Goal: Task Accomplishment & Management: Complete application form

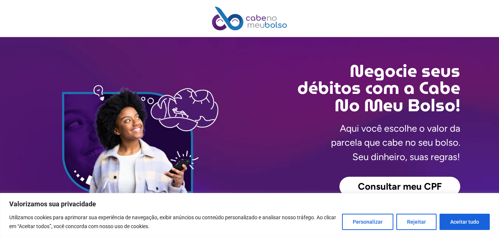
scroll to position [111, 0]
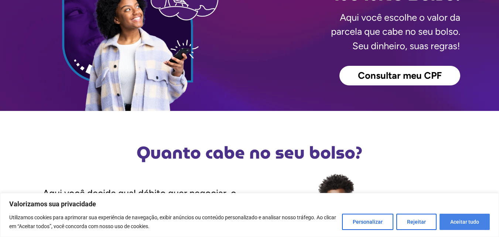
click at [474, 221] on button "Aceitar tudo" at bounding box center [465, 222] width 50 height 16
checkbox input "true"
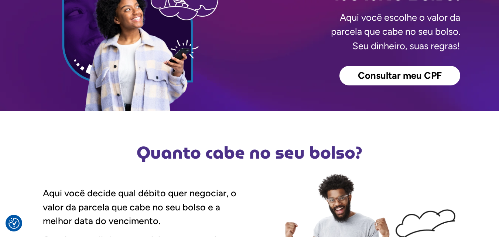
scroll to position [0, 0]
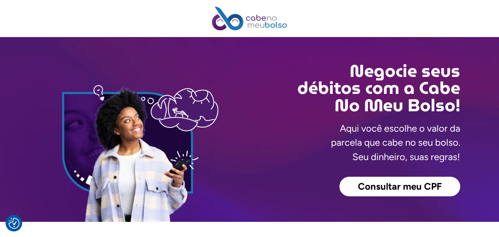
click at [424, 187] on span "Consultar meu CPF" at bounding box center [400, 187] width 84 height 10
click at [369, 186] on span "Consultar meu CPF" at bounding box center [400, 187] width 84 height 10
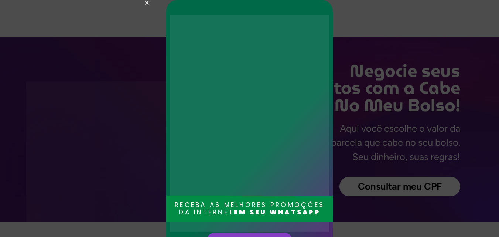
click at [147, 4] on icon "Close" at bounding box center [147, 3] width 6 height 6
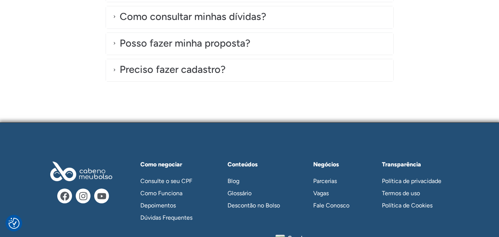
scroll to position [2215, 0]
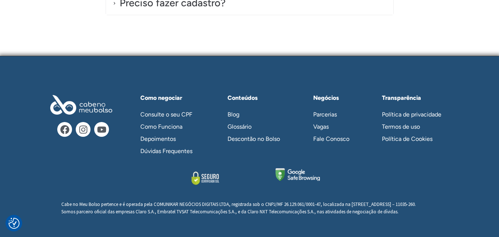
click at [164, 109] on link "Consulte o seu CPF" at bounding box center [170, 114] width 74 height 12
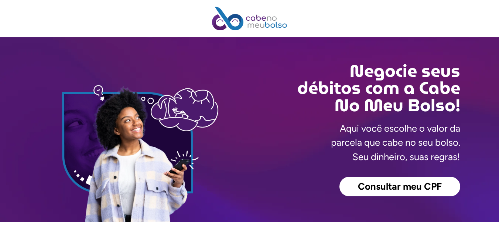
click at [372, 135] on p "Aqui você escolhe o valor da parcela que cabe no seu bolso. Seu dinheiro, suas …" at bounding box center [395, 142] width 129 height 42
click at [370, 152] on p "Aqui você escolhe o valor da parcela que cabe no seu bolso. Seu dinheiro, suas …" at bounding box center [395, 142] width 129 height 42
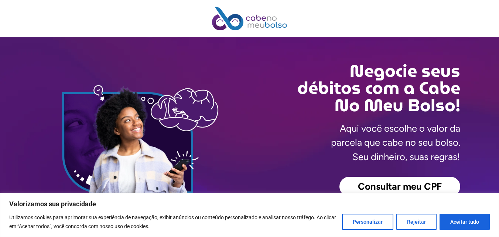
click at [368, 164] on p "Aqui você escolhe o valor da parcela que cabe no seu bolso. Seu dinheiro, suas …" at bounding box center [395, 142] width 129 height 42
click at [452, 219] on button "Aceitar tudo" at bounding box center [465, 222] width 50 height 16
checkbox input "true"
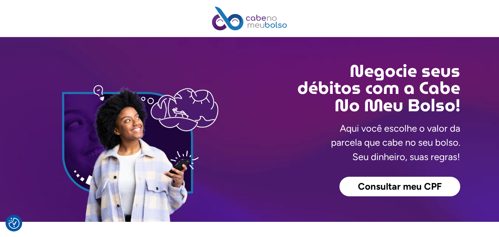
click at [351, 175] on div "Negocie seus débitos com a Cabe No Meu Bolso! Aqui você escolhe o valor da parc…" at bounding box center [355, 129] width 211 height 185
click at [342, 186] on link "Consultar meu CPF" at bounding box center [400, 187] width 121 height 20
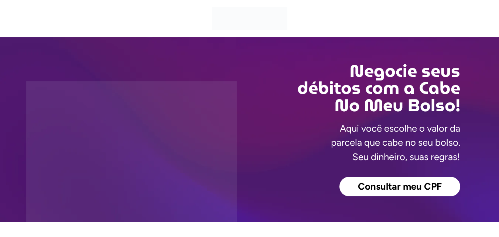
scroll to position [185, 0]
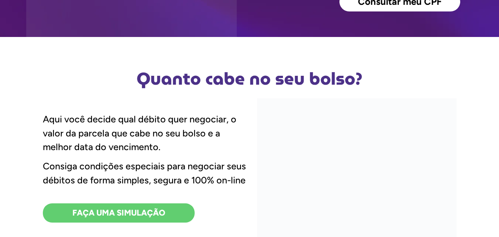
click at [113, 212] on span "FAÇA UMA SIMULAÇÃO" at bounding box center [118, 213] width 93 height 8
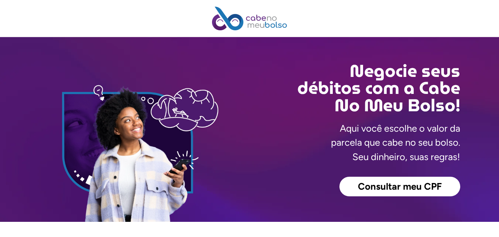
click at [232, 22] on img at bounding box center [249, 19] width 75 height 24
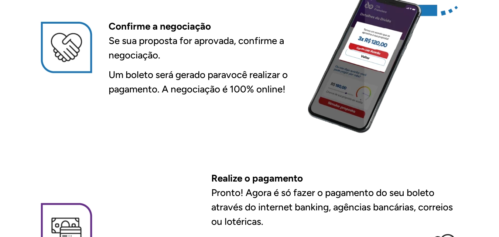
scroll to position [1035, 0]
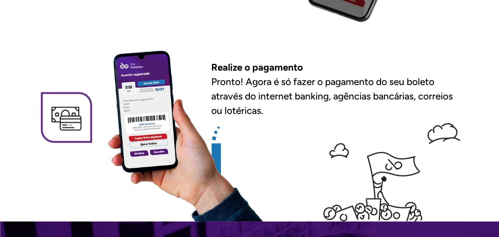
scroll to position [1146, 0]
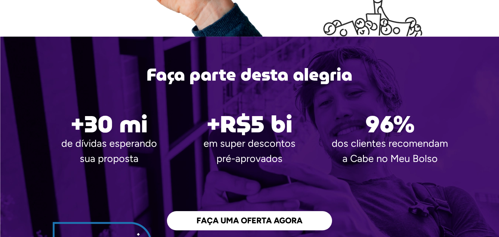
click at [217, 223] on span "FAÇA UMA OFERTA AGORA" at bounding box center [250, 221] width 106 height 8
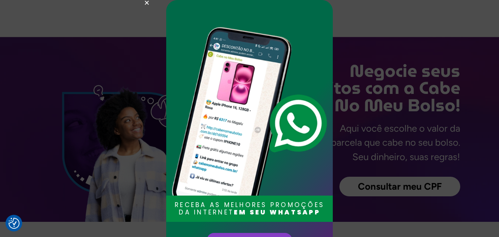
click at [149, 5] on icon "Close" at bounding box center [147, 3] width 6 height 6
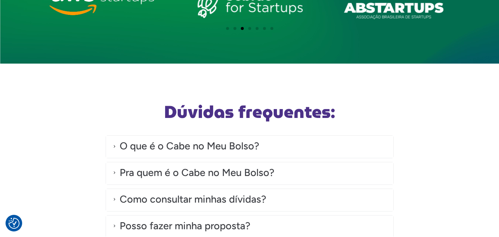
scroll to position [2215, 0]
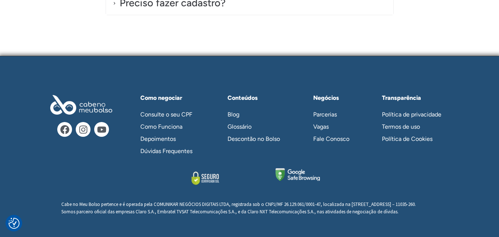
click at [328, 133] on link "Fale Conosco" at bounding box center [335, 139] width 58 height 12
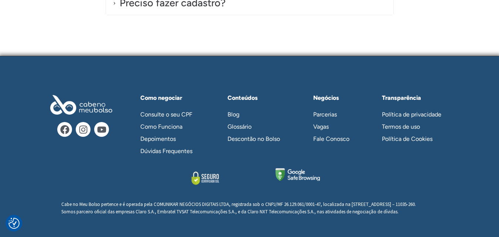
click at [328, 133] on link "Fale Conosco" at bounding box center [335, 139] width 58 height 12
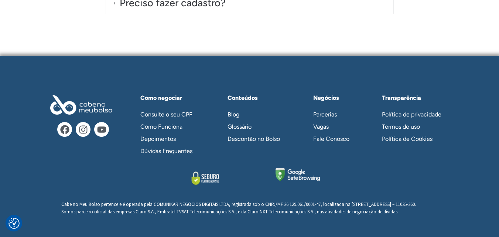
click at [328, 133] on link "Fale Conosco" at bounding box center [335, 139] width 58 height 12
click at [320, 133] on link "Fale Conosco" at bounding box center [335, 139] width 58 height 12
click at [159, 145] on link "Dúvidas Frequentes" at bounding box center [170, 151] width 74 height 12
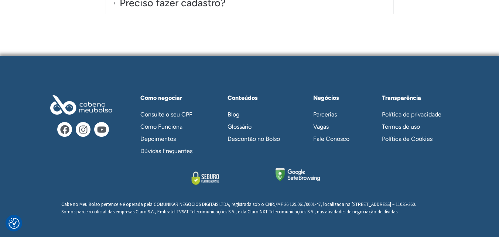
click at [160, 121] on link "Como Funciona" at bounding box center [170, 126] width 74 height 12
click at [174, 108] on link "Consulte o seu CPF" at bounding box center [170, 114] width 74 height 12
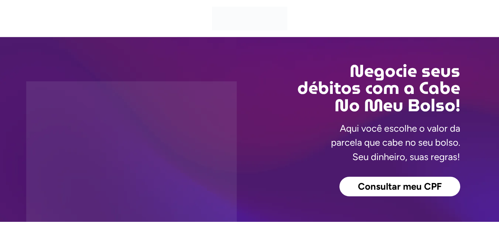
click at [390, 78] on h2 "Negocie seus débitos com a Cabe No Meu Bolso!" at bounding box center [355, 87] width 211 height 51
click at [447, 108] on h2 "Negocie seus débitos com a Cabe No Meu Bolso!" at bounding box center [355, 87] width 211 height 51
click at [370, 114] on h2 "Negocie seus débitos com a Cabe No Meu Bolso!" at bounding box center [355, 87] width 211 height 51
drag, startPoint x: 157, startPoint y: 122, endPoint x: 275, endPoint y: 161, distance: 124.3
drag, startPoint x: 275, startPoint y: 161, endPoint x: 372, endPoint y: 182, distance: 99.4
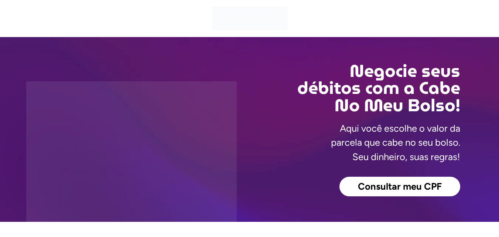
click at [372, 182] on span "Consultar meu CPF" at bounding box center [400, 187] width 84 height 10
